Goal: Information Seeking & Learning: Learn about a topic

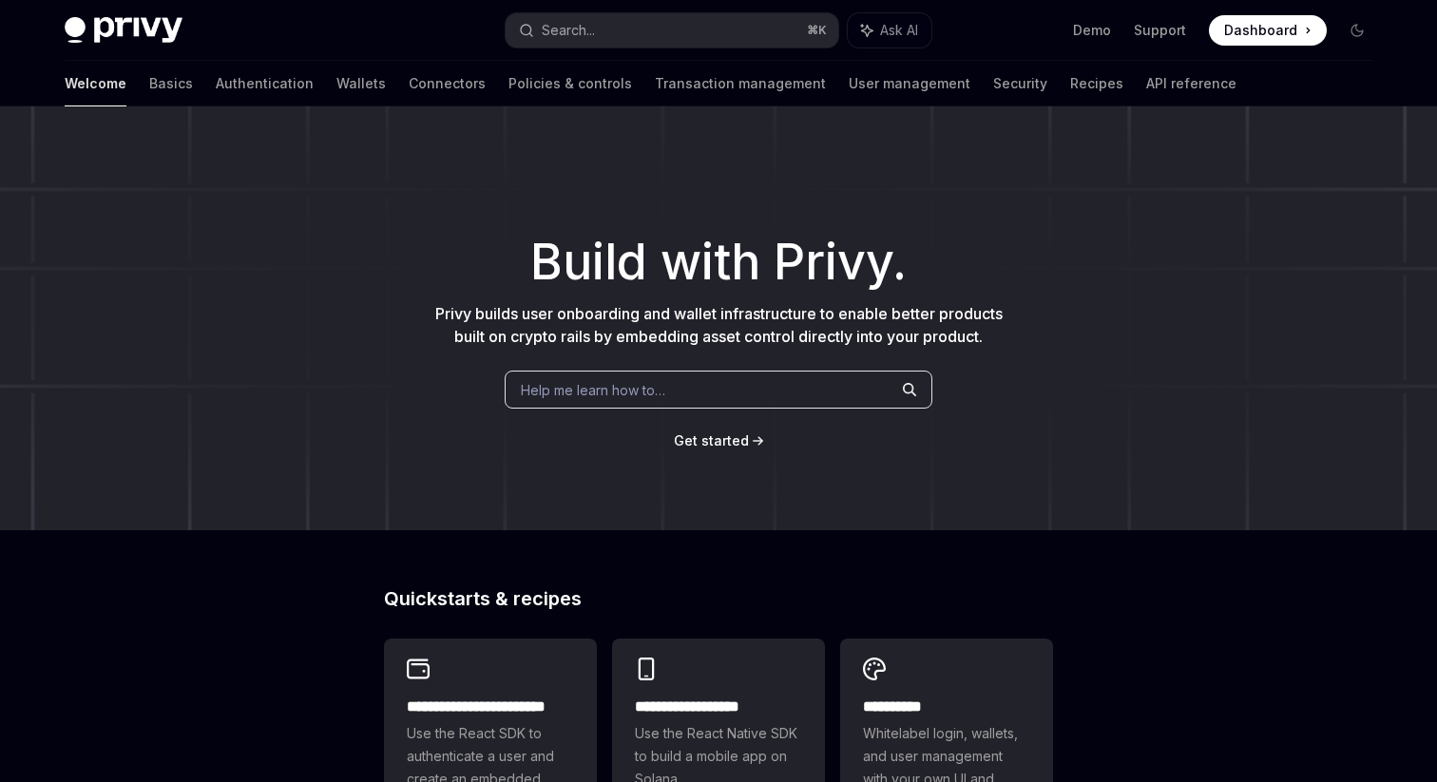
click at [669, 26] on button "Search... ⌘ K" at bounding box center [672, 30] width 333 height 34
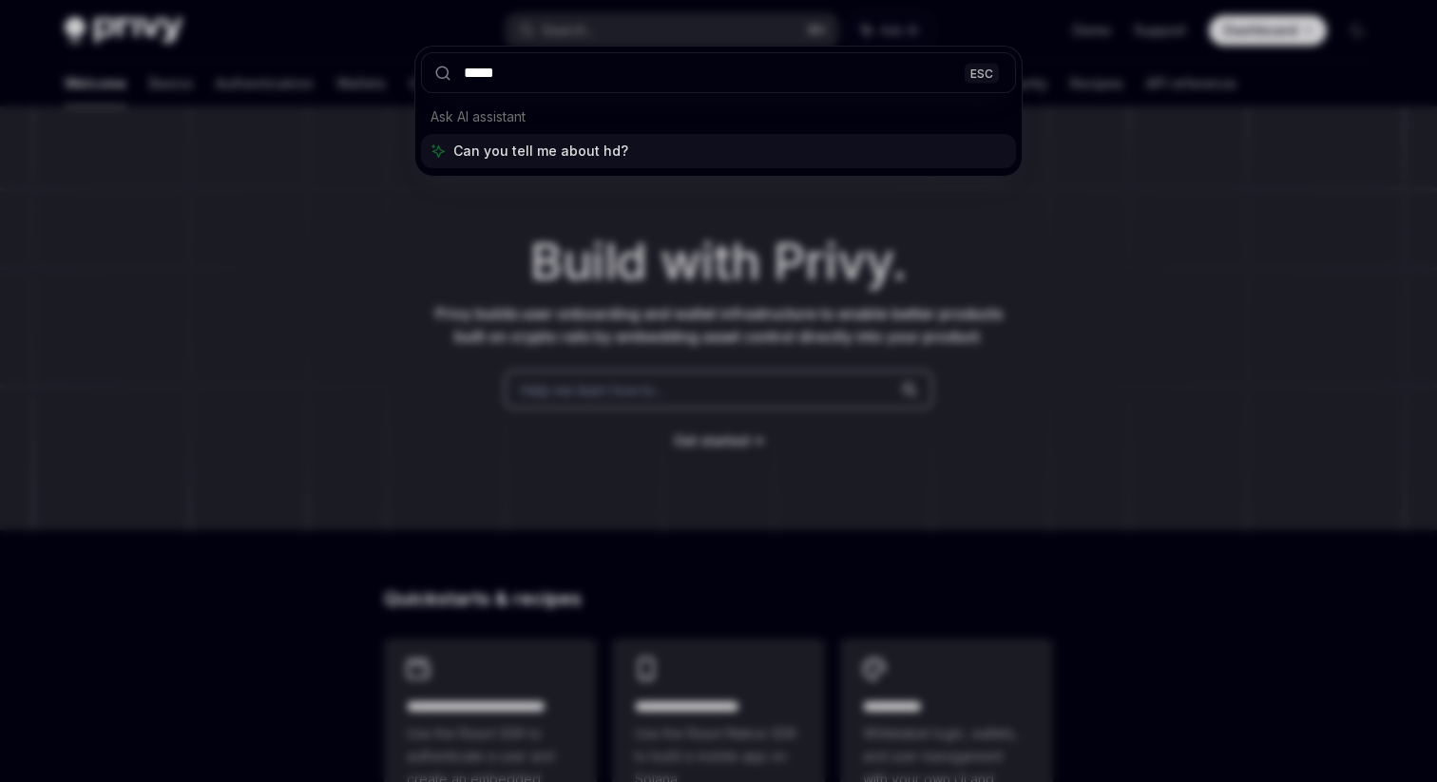
type input "******"
type textarea "*"
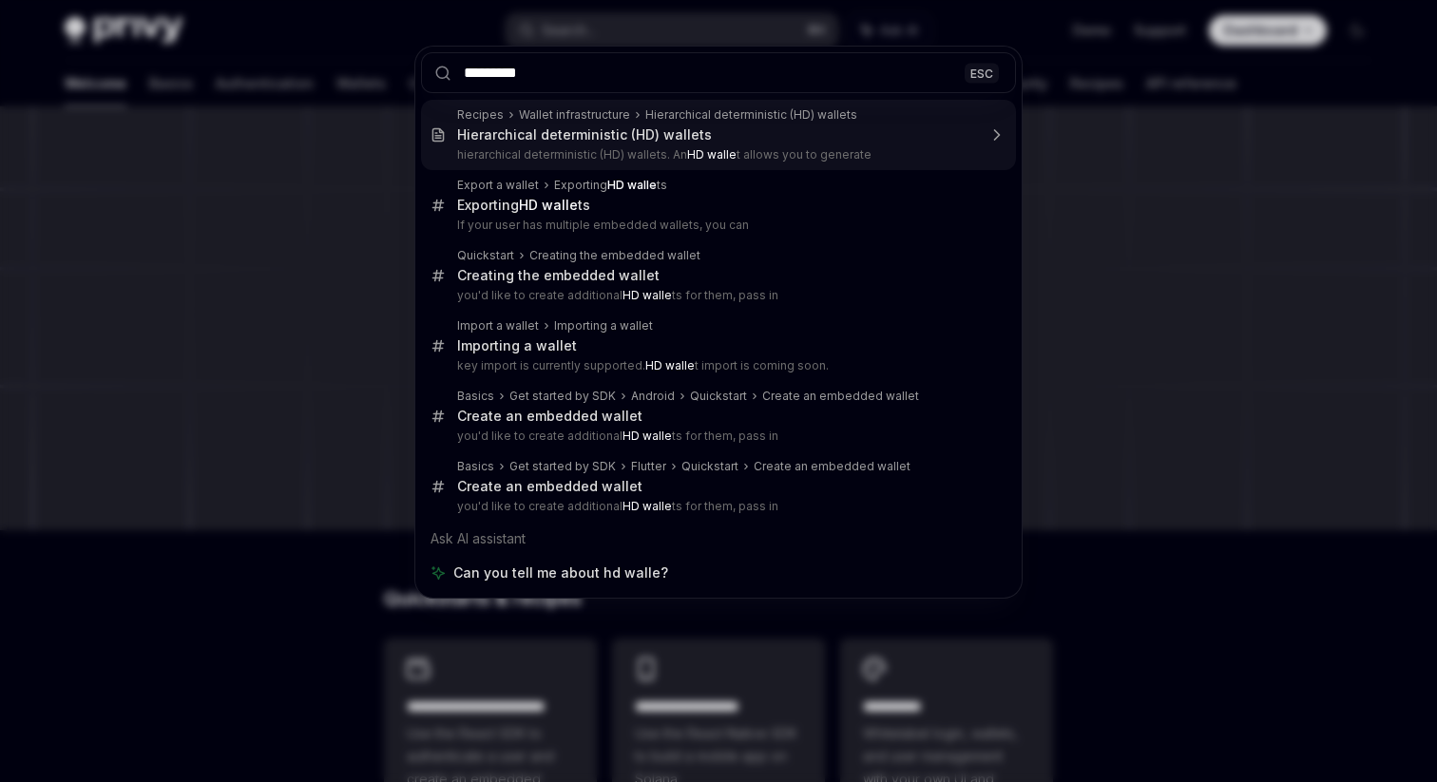
type input "**********"
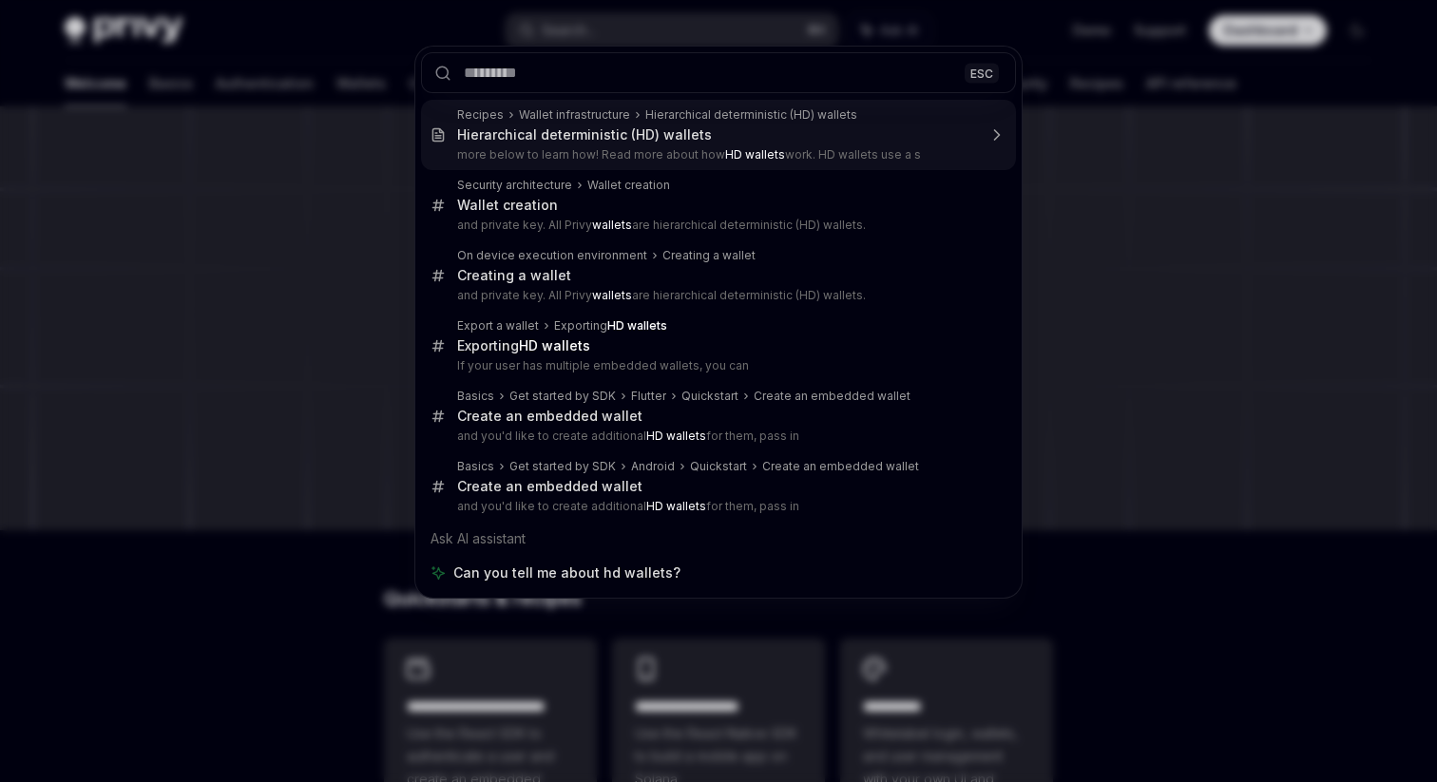
type textarea "*"
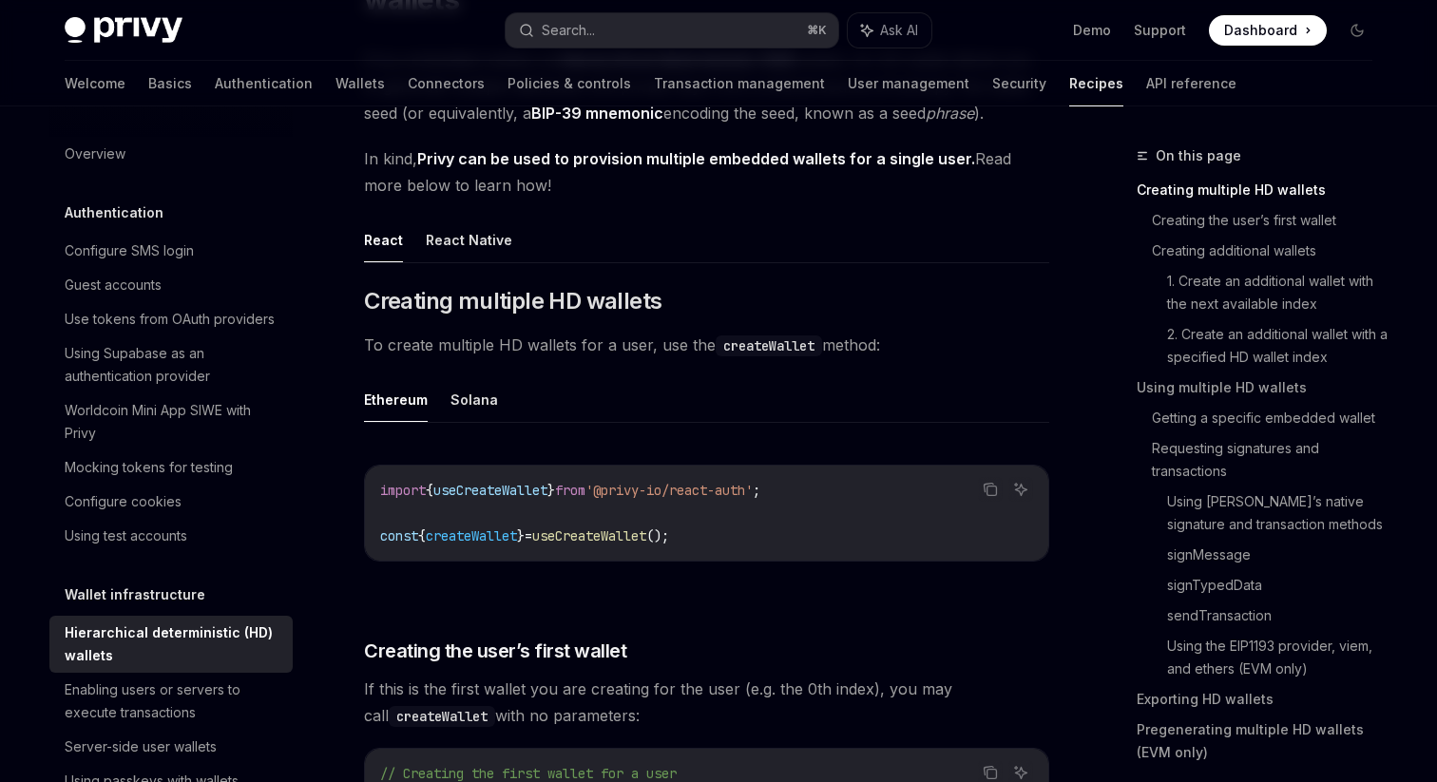
scroll to position [238, 0]
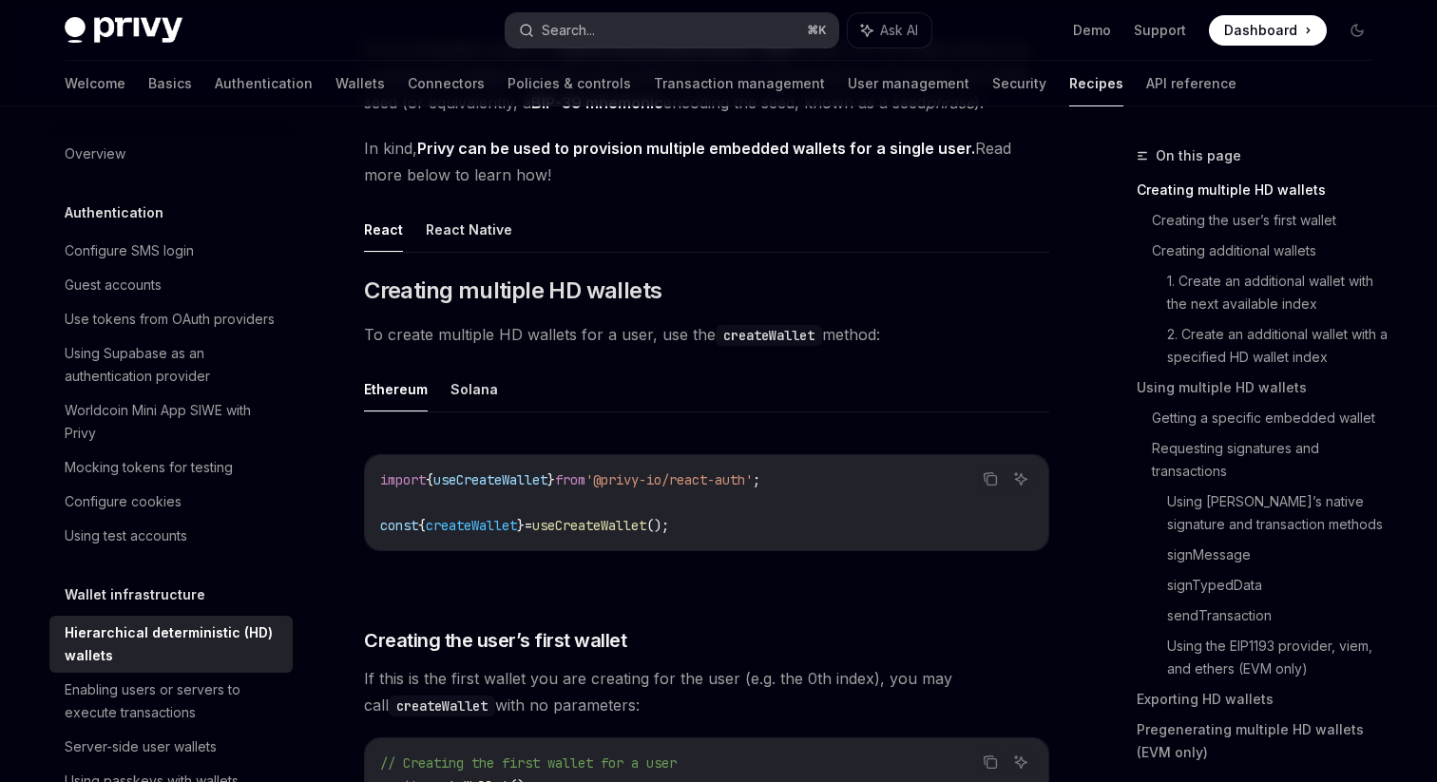
click at [594, 37] on div "Search..." at bounding box center [568, 30] width 53 height 23
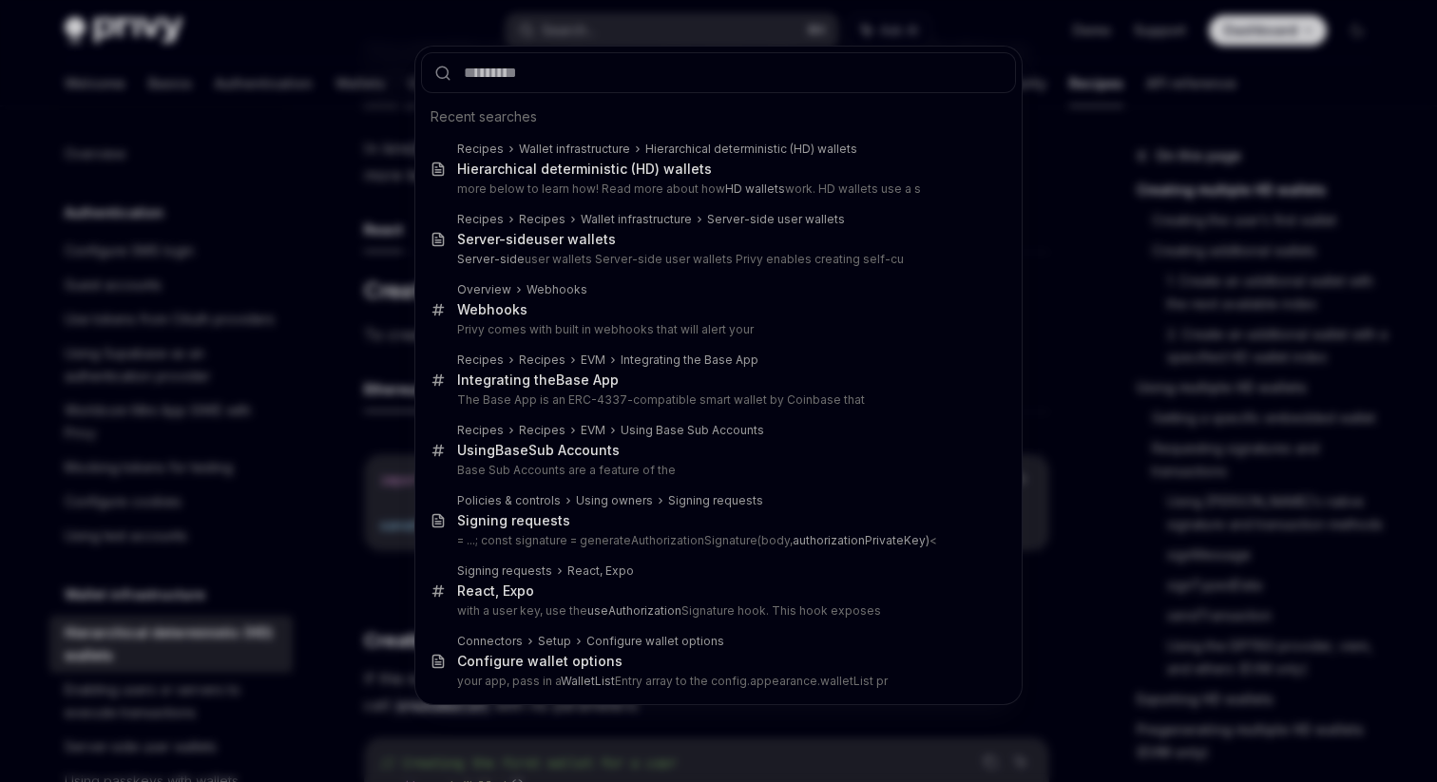
click at [358, 331] on div "Recent searches Recipes Wallet infrastructure Hierarchical deterministic (HD) w…" at bounding box center [718, 391] width 1437 height 782
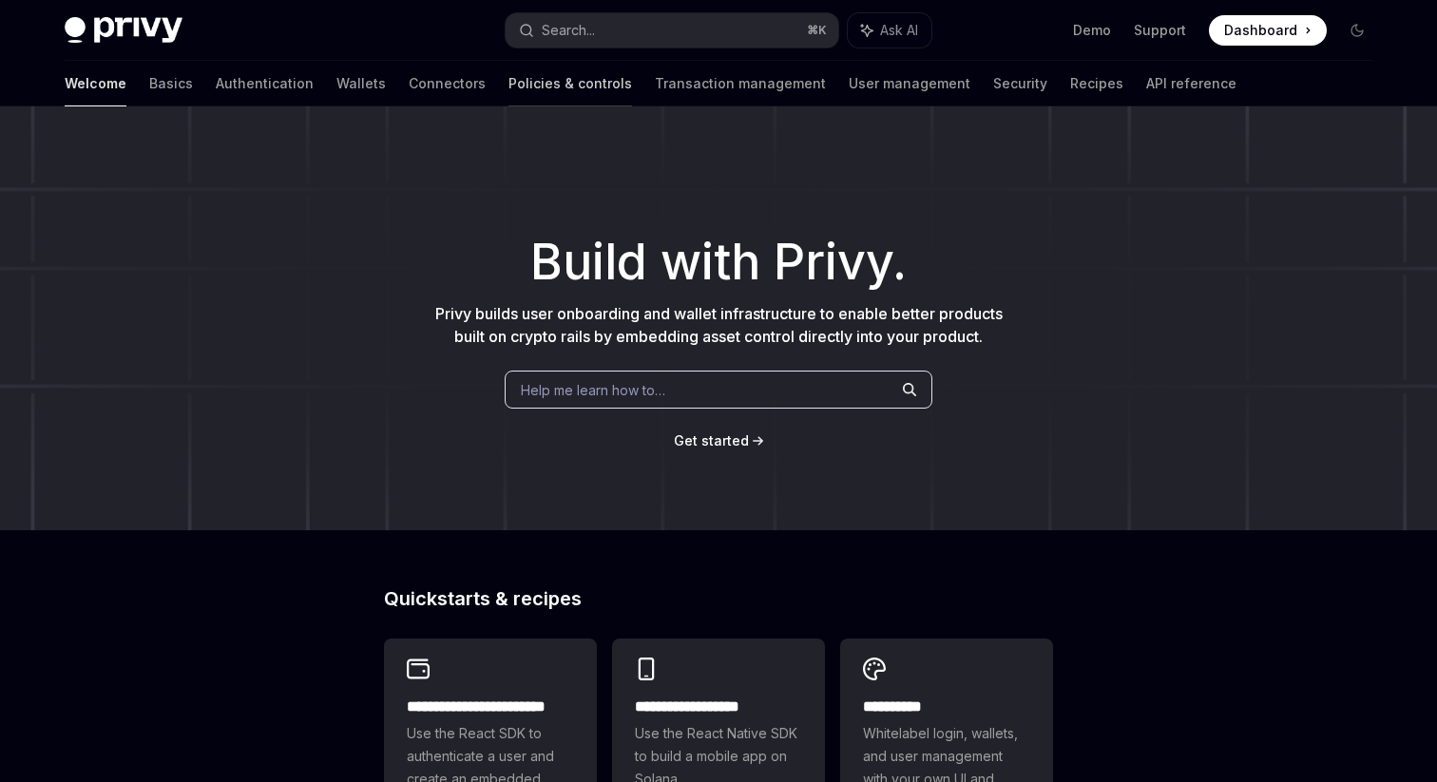
click at [508, 93] on link "Policies & controls" at bounding box center [570, 84] width 124 height 46
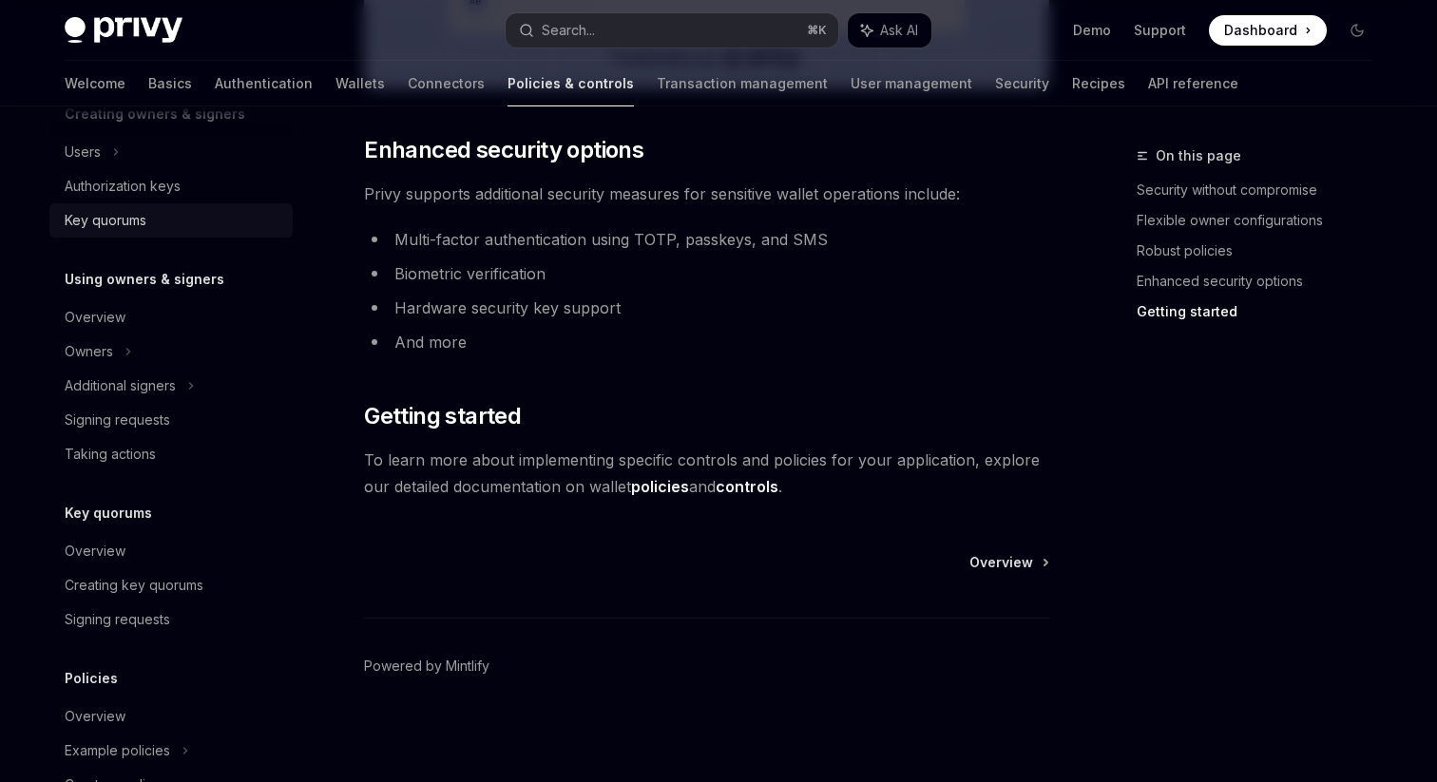
scroll to position [468, 0]
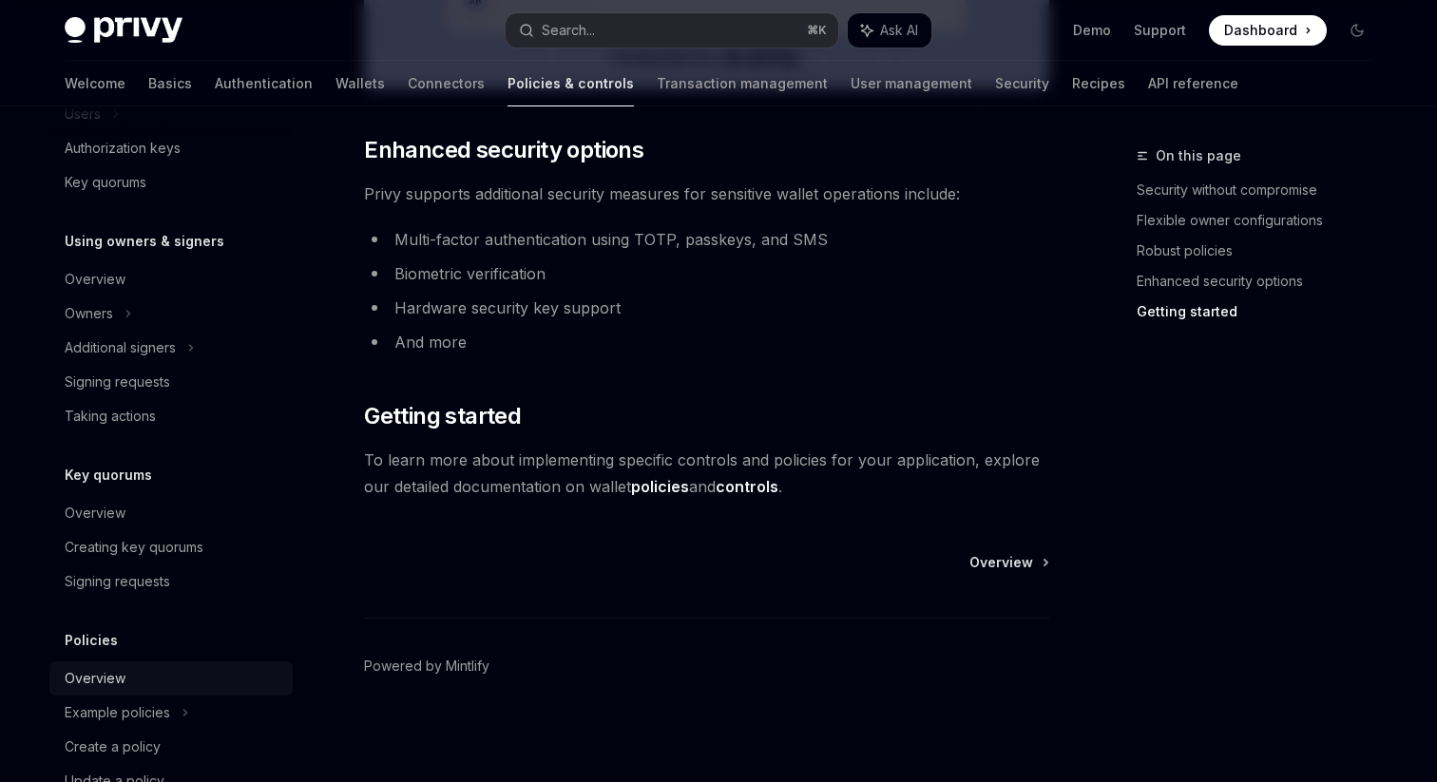
click at [112, 677] on div "Overview" at bounding box center [95, 678] width 61 height 23
type textarea "*"
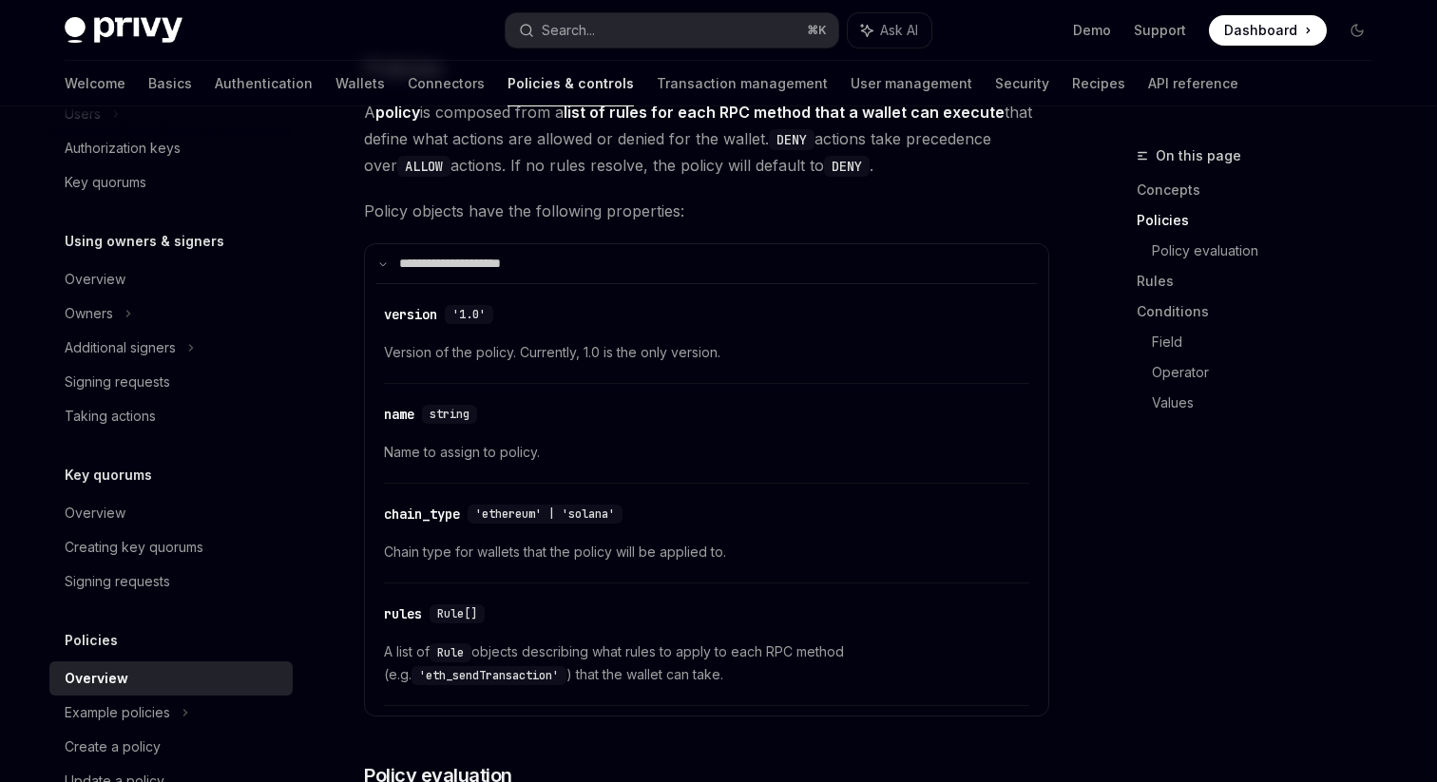
scroll to position [1551, 0]
